Goal: Information Seeking & Learning: Learn about a topic

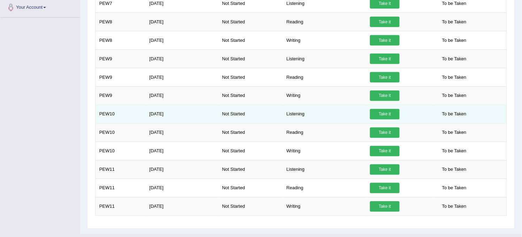
scroll to position [229, 0]
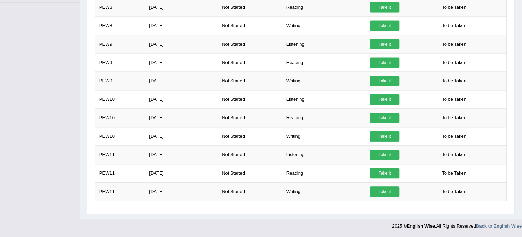
drag, startPoint x: 346, startPoint y: 188, endPoint x: 189, endPoint y: 225, distance: 161.4
click at [189, 225] on div at bounding box center [261, 225] width 522 height 10
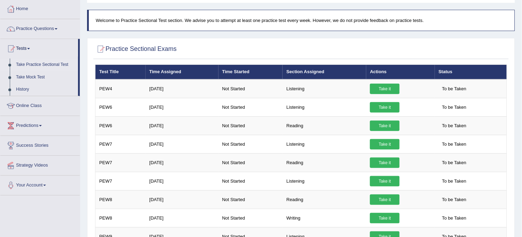
scroll to position [0, 0]
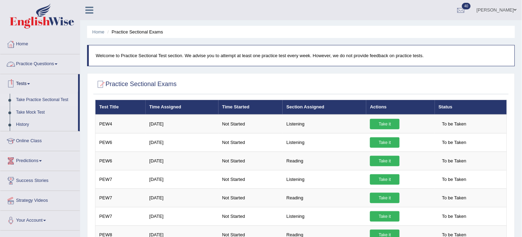
click at [58, 67] on link "Practice Questions" at bounding box center [39, 62] width 79 height 17
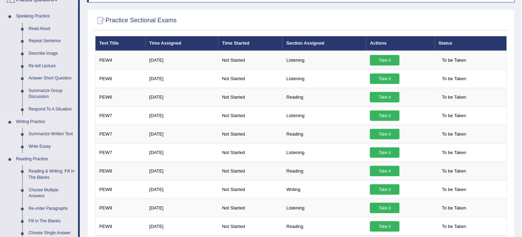
scroll to position [77, 0]
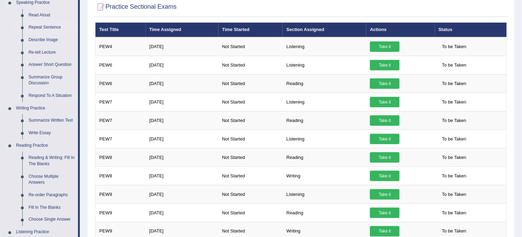
click at [55, 23] on link "Repeat Sentence" at bounding box center [51, 27] width 53 height 13
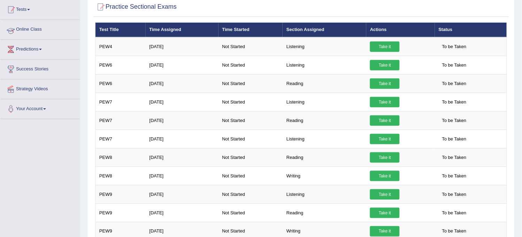
scroll to position [107, 0]
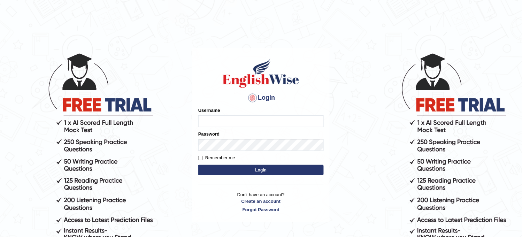
type input "obehi00"
click at [214, 172] on button "Login" at bounding box center [261, 170] width 126 height 10
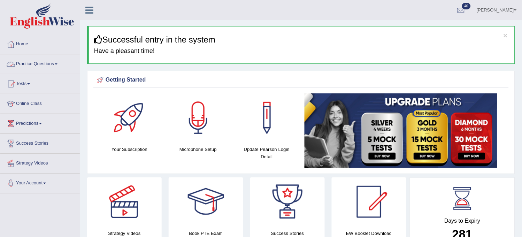
click at [52, 61] on link "Practice Questions" at bounding box center [39, 62] width 79 height 17
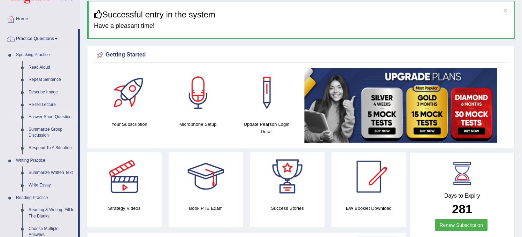
scroll to position [39, 0]
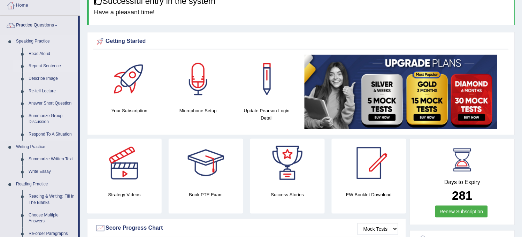
click at [49, 61] on link "Repeat Sentence" at bounding box center [51, 66] width 53 height 13
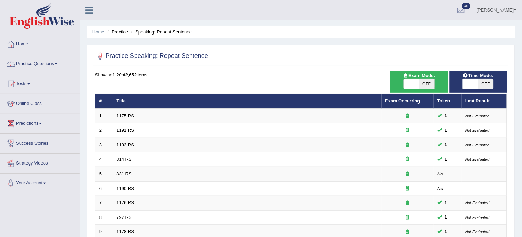
click at [429, 84] on span "OFF" at bounding box center [426, 84] width 15 height 10
checkbox input "true"
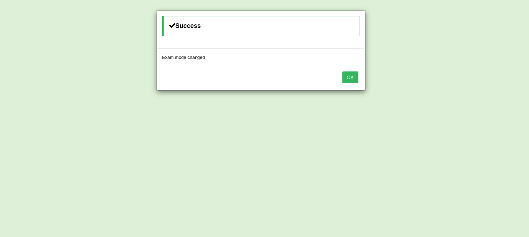
click at [350, 78] on button "OK" at bounding box center [350, 77] width 16 height 12
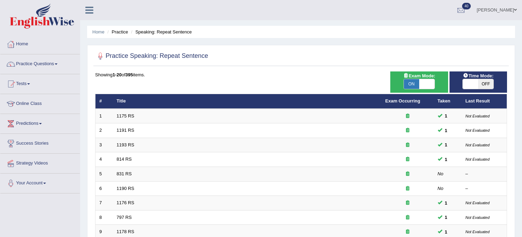
click at [487, 82] on span "OFF" at bounding box center [485, 84] width 15 height 10
checkbox input "true"
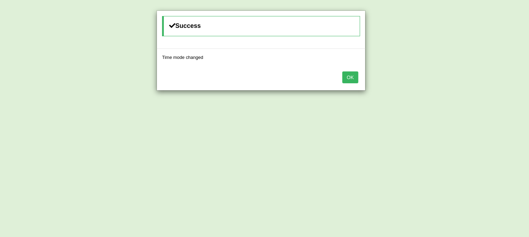
click at [349, 79] on button "OK" at bounding box center [350, 77] width 16 height 12
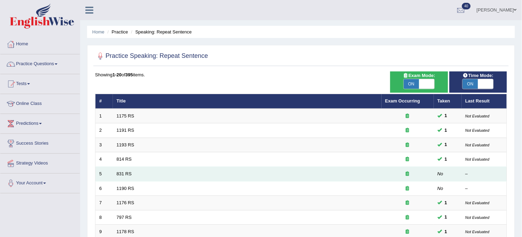
scroll to position [225, 0]
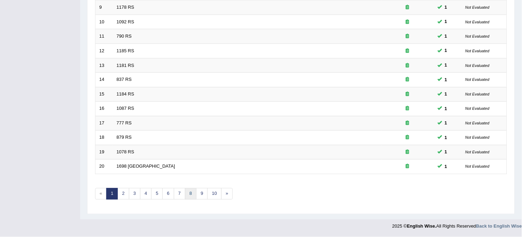
click at [188, 196] on link "8" at bounding box center [191, 194] width 12 height 12
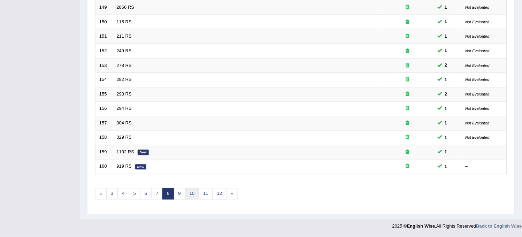
click at [188, 194] on link "10" at bounding box center [192, 194] width 14 height 12
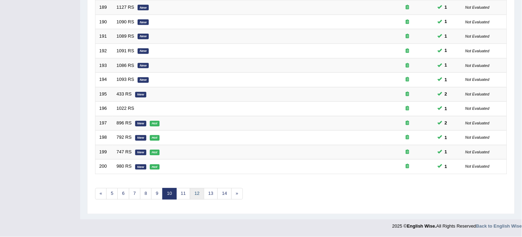
click at [199, 193] on link "12" at bounding box center [197, 194] width 14 height 12
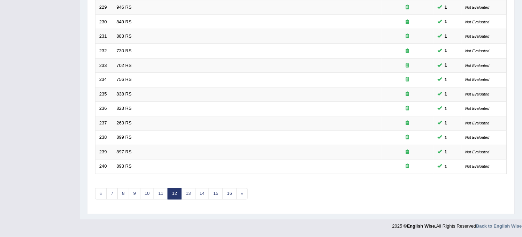
scroll to position [225, 0]
click at [205, 192] on link "14" at bounding box center [202, 194] width 14 height 12
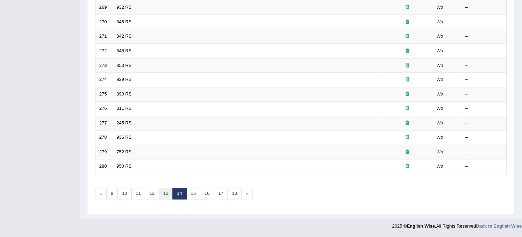
click at [161, 195] on link "13" at bounding box center [166, 194] width 14 height 12
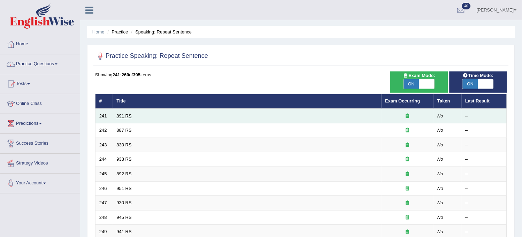
click at [118, 116] on link "891 RS" at bounding box center [124, 115] width 15 height 5
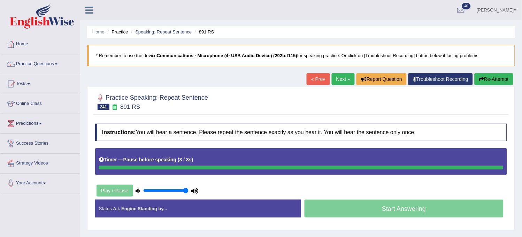
click at [491, 79] on button "Re-Attempt" at bounding box center [494, 79] width 39 height 12
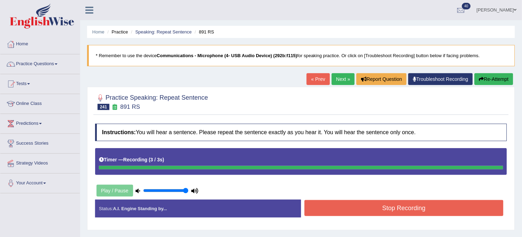
click at [491, 79] on button "Re-Attempt" at bounding box center [494, 79] width 39 height 12
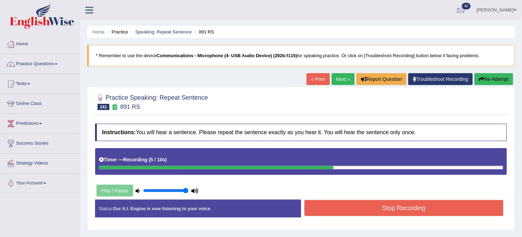
click at [491, 79] on button "Re-Attempt" at bounding box center [494, 79] width 39 height 12
drag, startPoint x: 0, startPoint y: 0, endPoint x: 491, endPoint y: 78, distance: 496.7
click at [491, 78] on button "Re-Attempt" at bounding box center [494, 79] width 39 height 12
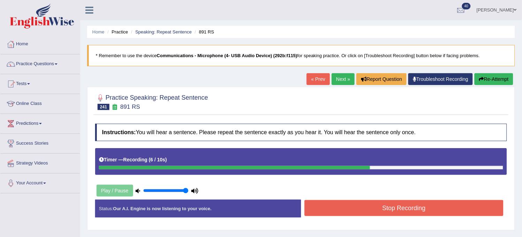
click at [423, 213] on button "Stop Recording" at bounding box center [404, 208] width 199 height 16
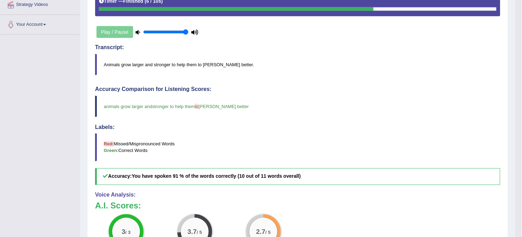
scroll to position [155, 0]
